Goal: Information Seeking & Learning: Find specific fact

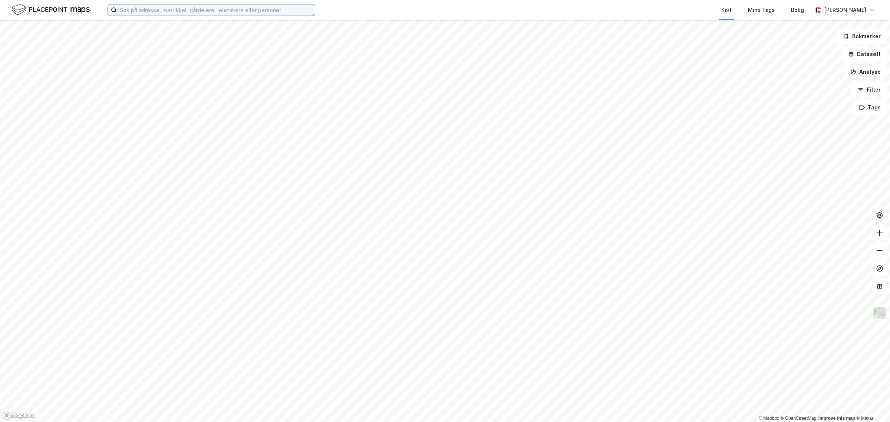
click at [256, 11] on input at bounding box center [216, 9] width 198 height 11
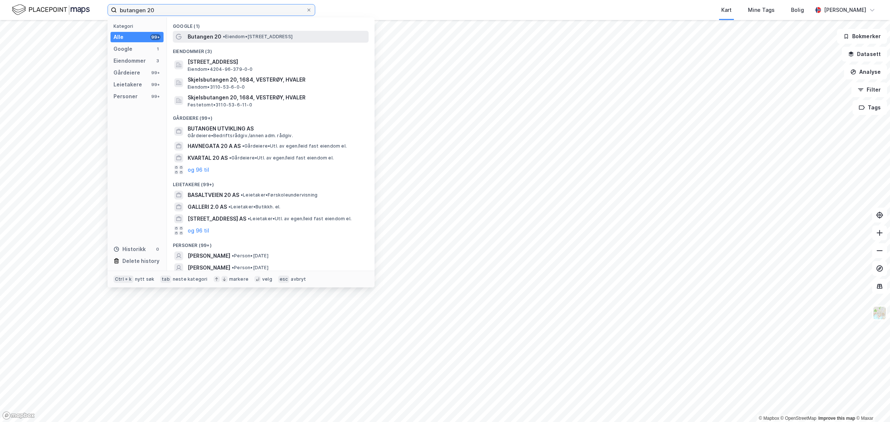
type input "butangen 20"
click at [199, 34] on span "Butangen 20" at bounding box center [205, 36] width 34 height 9
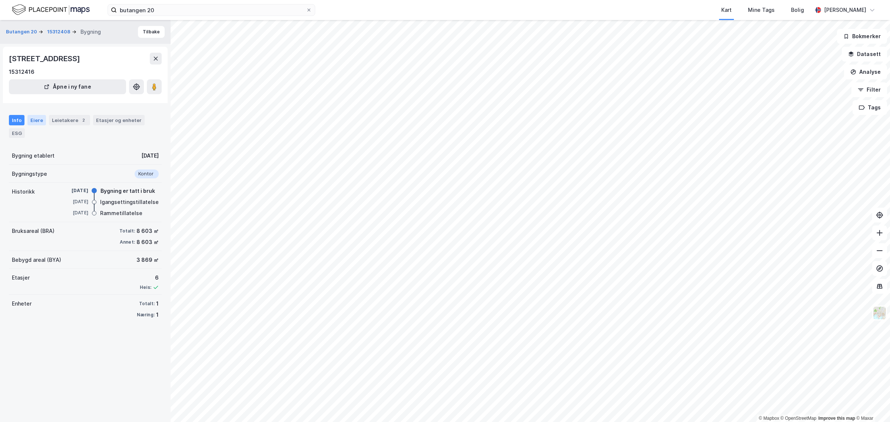
click at [34, 118] on div "Eiere" at bounding box center [36, 120] width 19 height 10
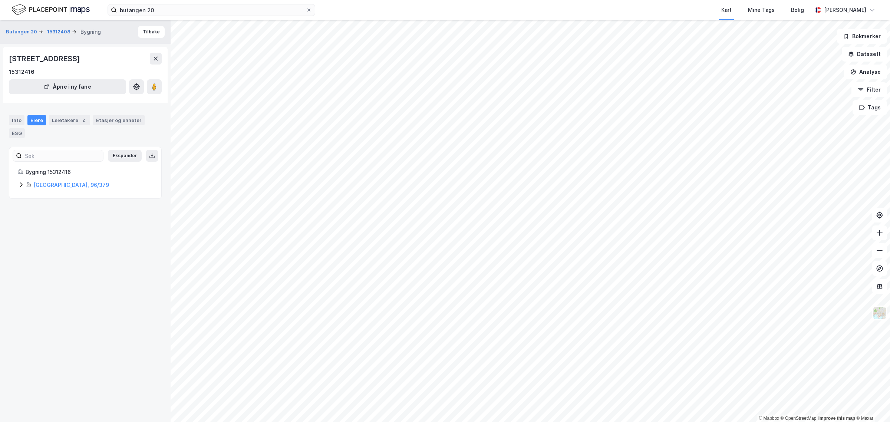
click at [21, 186] on icon at bounding box center [21, 184] width 2 height 4
